Goal: Navigation & Orientation: Find specific page/section

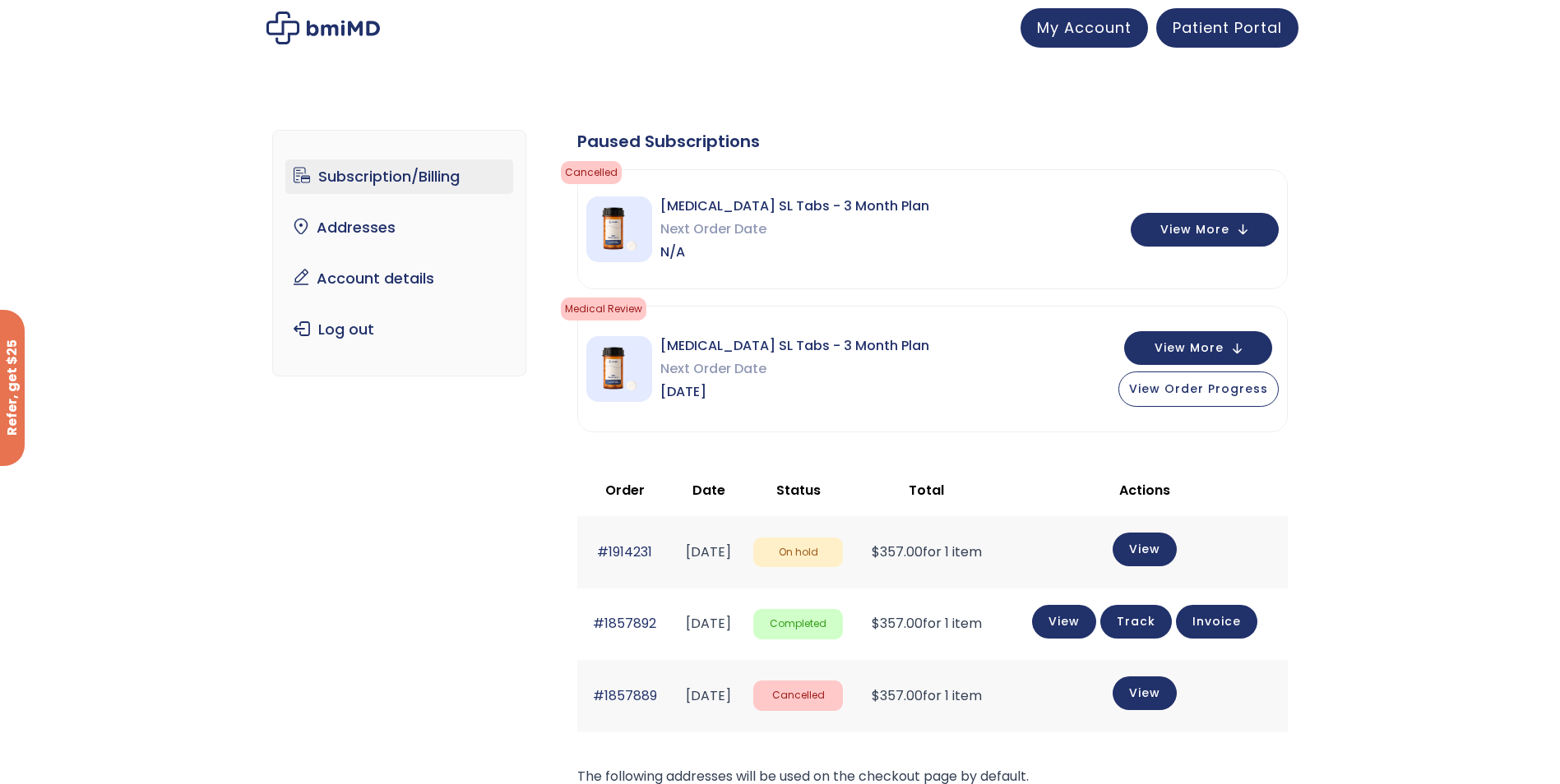
click at [368, 277] on link "Account details" at bounding box center [399, 278] width 228 height 35
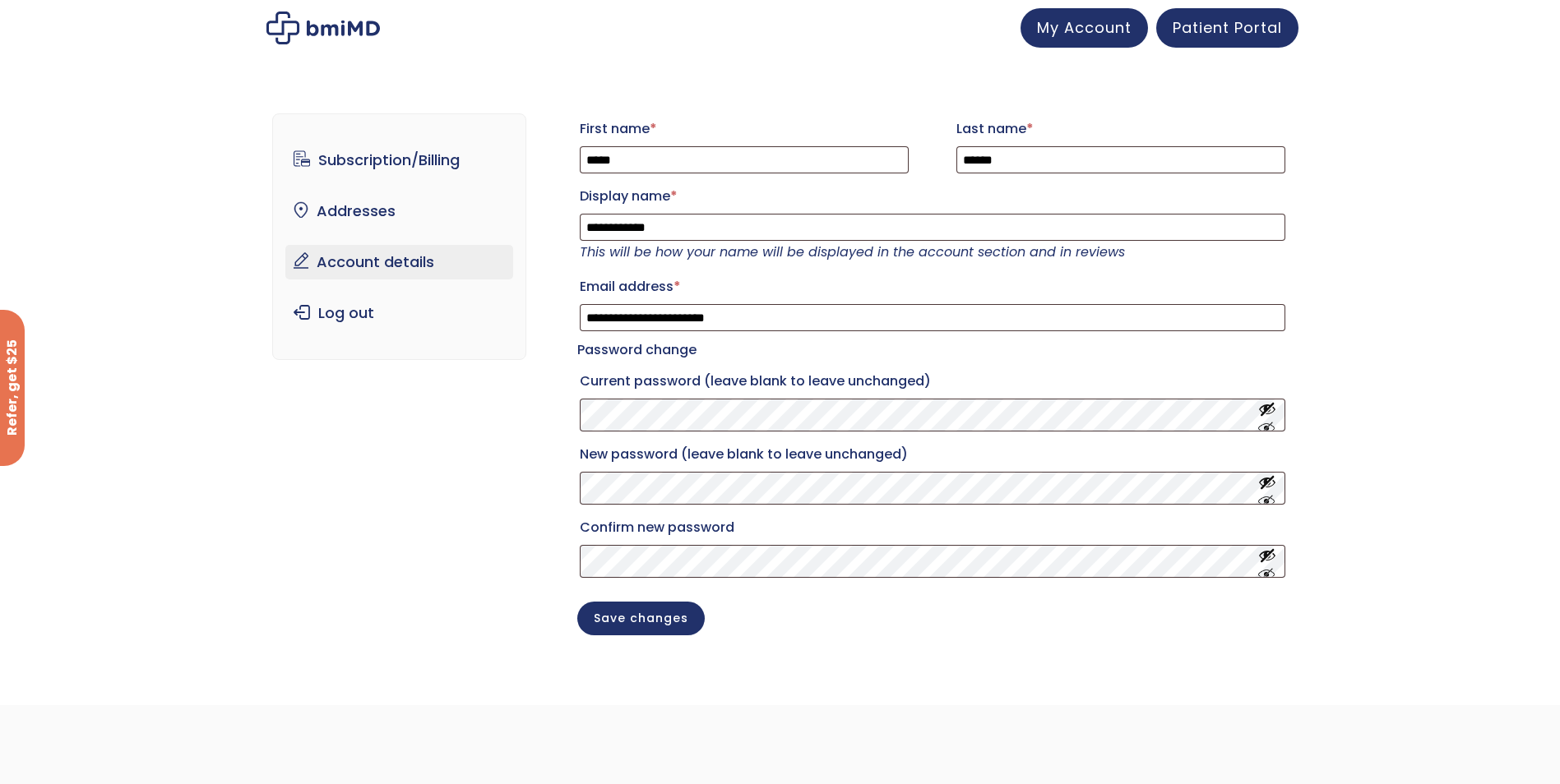
click at [363, 211] on link "Addresses" at bounding box center [399, 211] width 228 height 35
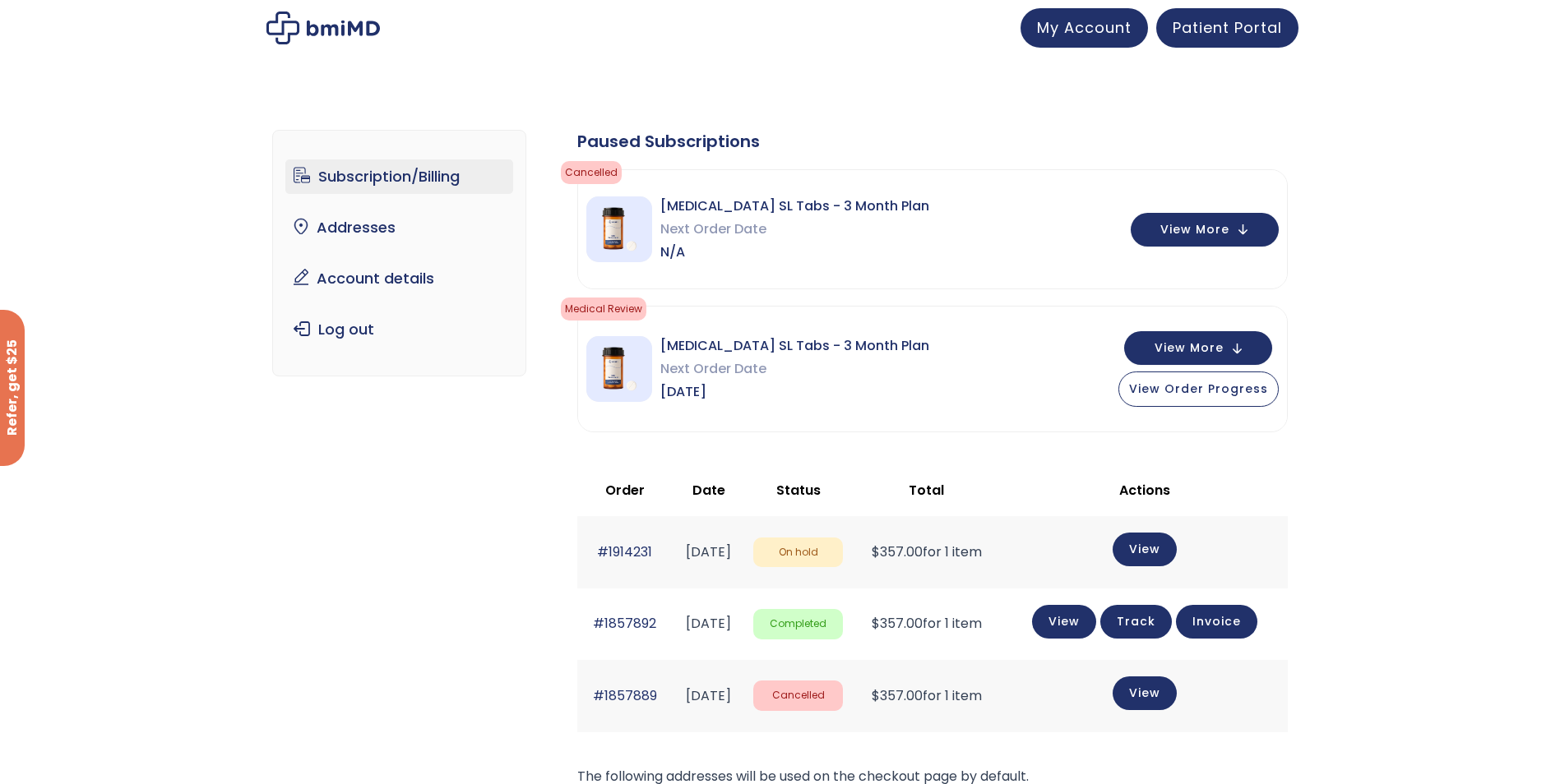
click at [1214, 33] on span "Patient Portal" at bounding box center [1227, 28] width 110 height 21
